Goal: Transaction & Acquisition: Purchase product/service

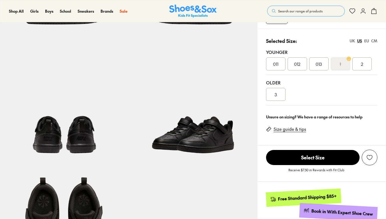
select select "*"
click at [209, 136] on img at bounding box center [192, 105] width 128 height 128
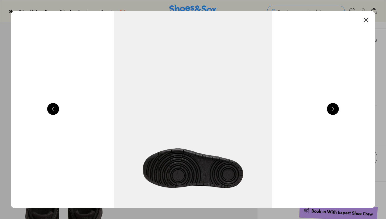
scroll to position [0, 1465]
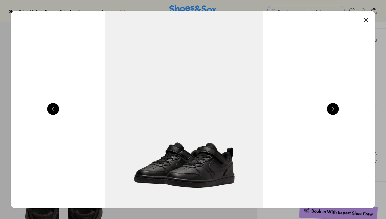
click at [335, 108] on button at bounding box center [333, 109] width 12 height 12
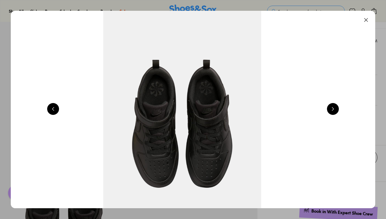
scroll to position [0, 0]
click at [235, 134] on img at bounding box center [182, 109] width 364 height 197
click at [333, 107] on button at bounding box center [333, 109] width 12 height 12
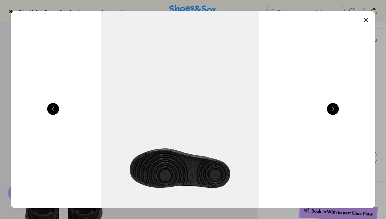
click at [333, 107] on button at bounding box center [333, 109] width 12 height 12
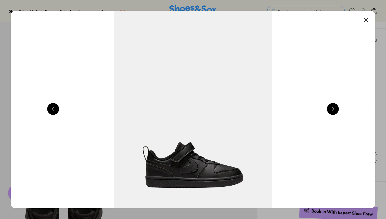
scroll to position [0, 366]
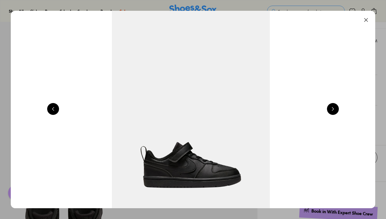
click at [369, 20] on button at bounding box center [366, 20] width 12 height 12
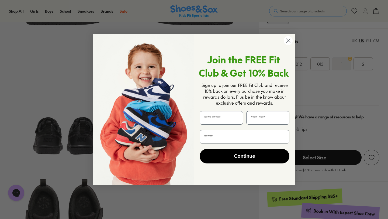
click at [289, 42] on icon "Close dialog" at bounding box center [288, 41] width 4 height 4
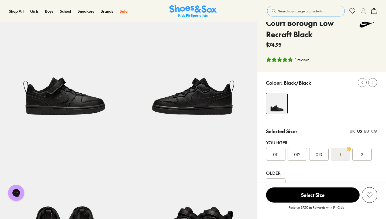
scroll to position [0, 0]
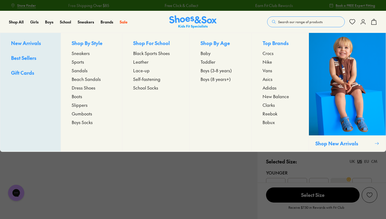
click at [215, 70] on span "Boys (3-8 years)" at bounding box center [215, 70] width 31 height 6
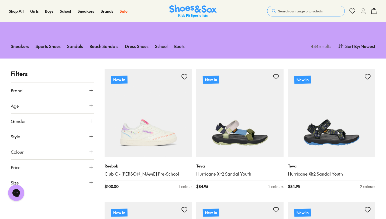
click at [91, 119] on use at bounding box center [90, 120] width 3 height 3
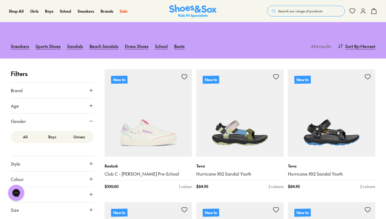
click at [53, 132] on label "Boys" at bounding box center [52, 137] width 27 height 10
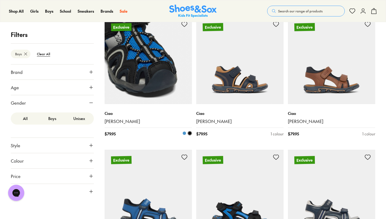
scroll to position [773, 0]
